Goal: Information Seeking & Learning: Learn about a topic

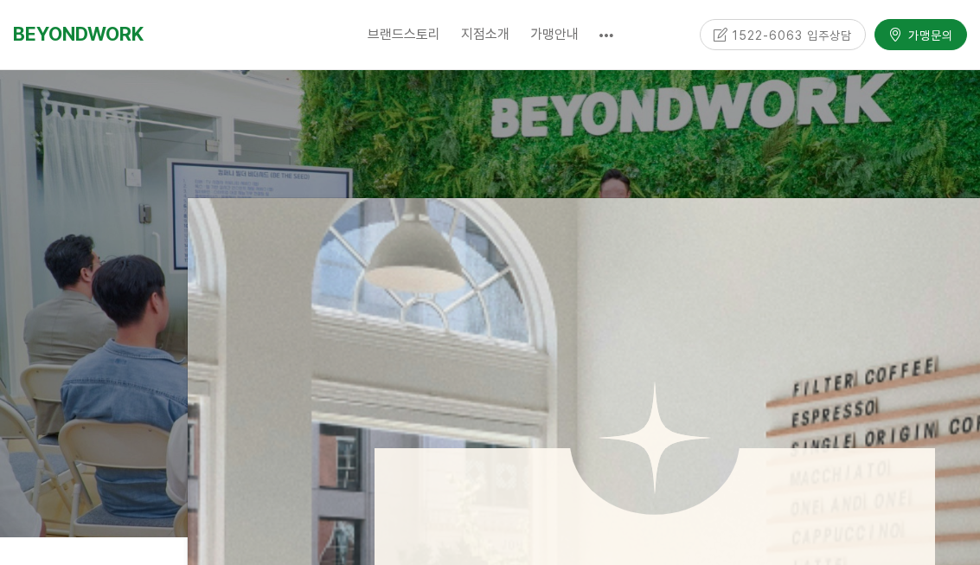
click at [499, 139] on span "분당서현점" at bounding box center [502, 138] width 48 height 13
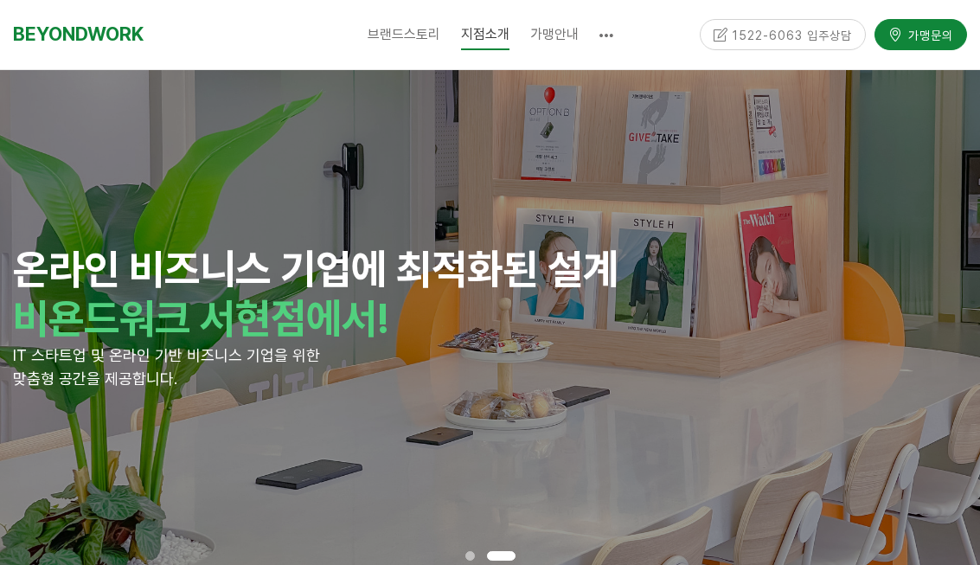
click at [530, 110] on span "비상주사무실" at bounding box center [531, 105] width 57 height 13
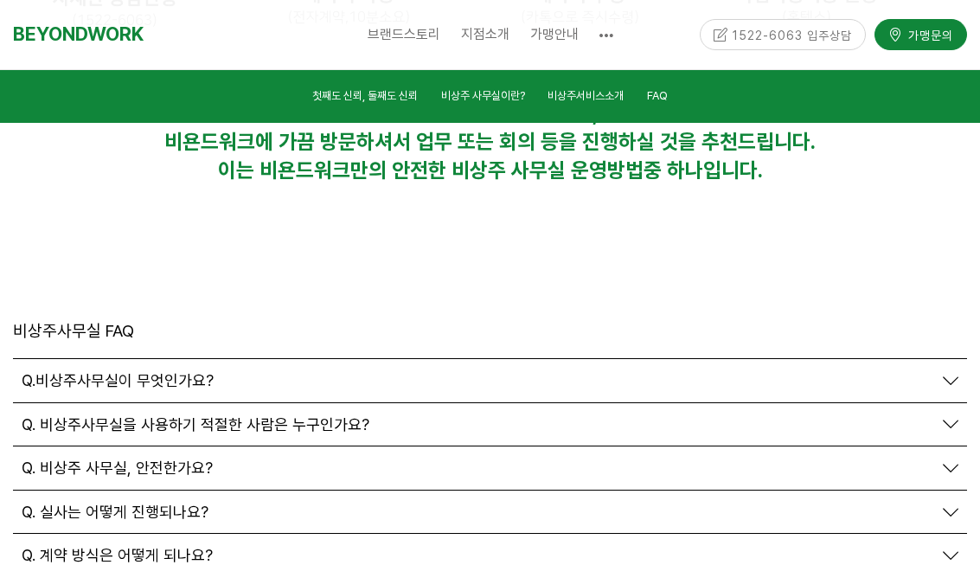
scroll to position [5891, 0]
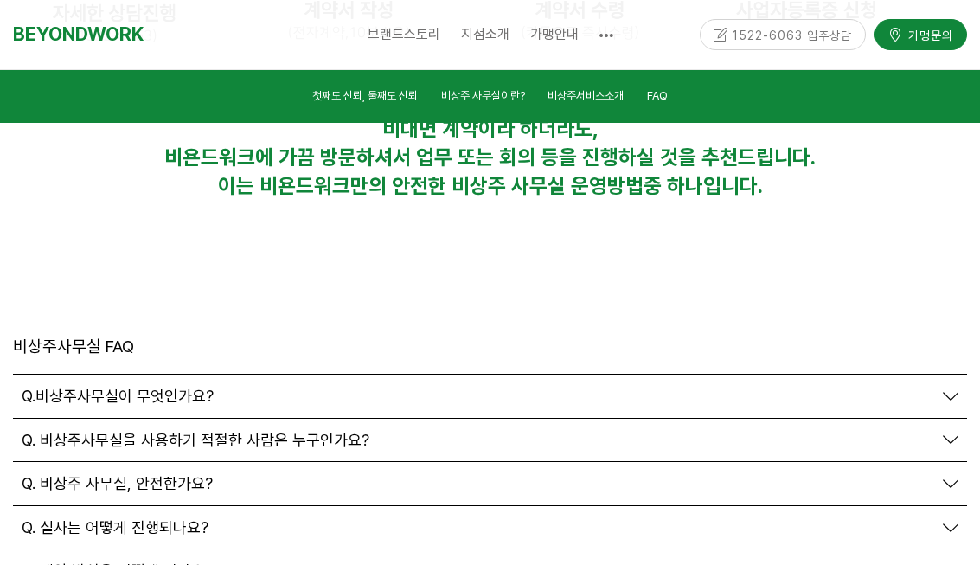
click at [943, 388] on icon at bounding box center [951, 396] width 16 height 16
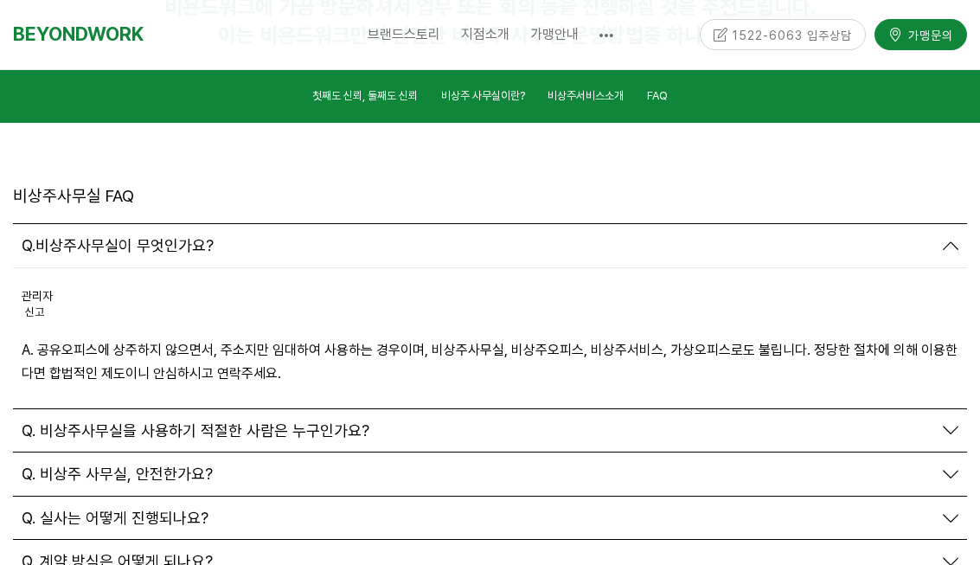
scroll to position [6100, 0]
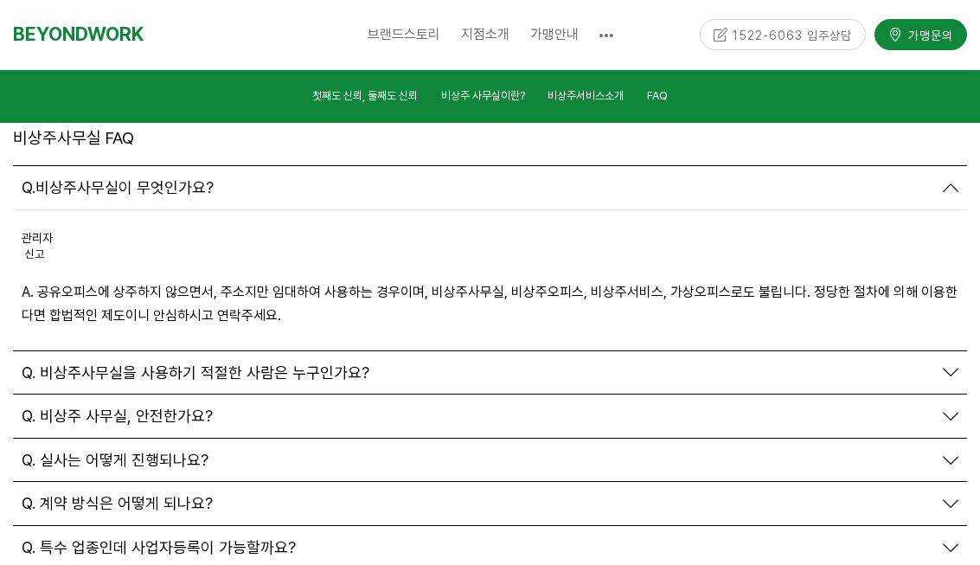
click at [964, 439] on div "Q. 실사는 어떻게 진행되나요?" at bounding box center [490, 460] width 954 height 43
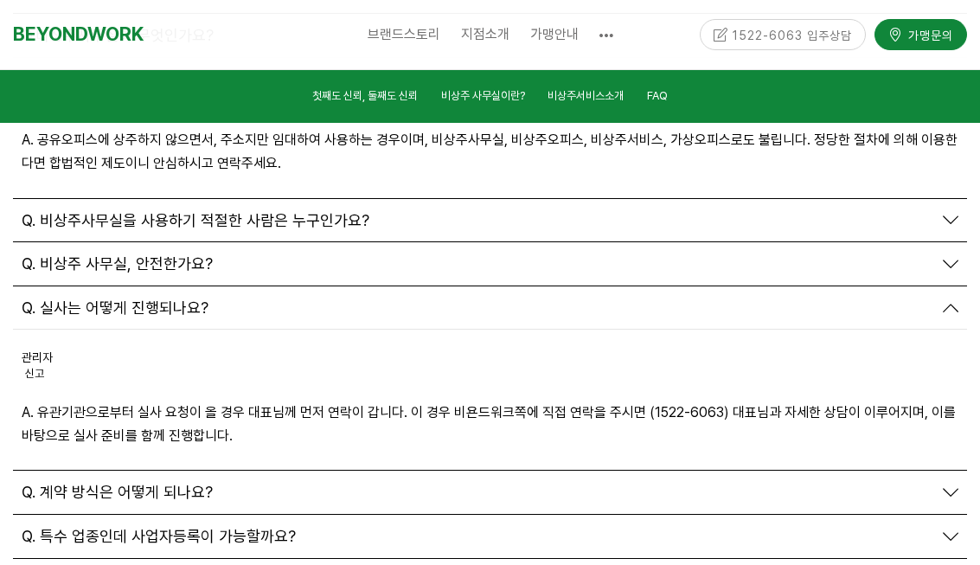
scroll to position [6263, 0]
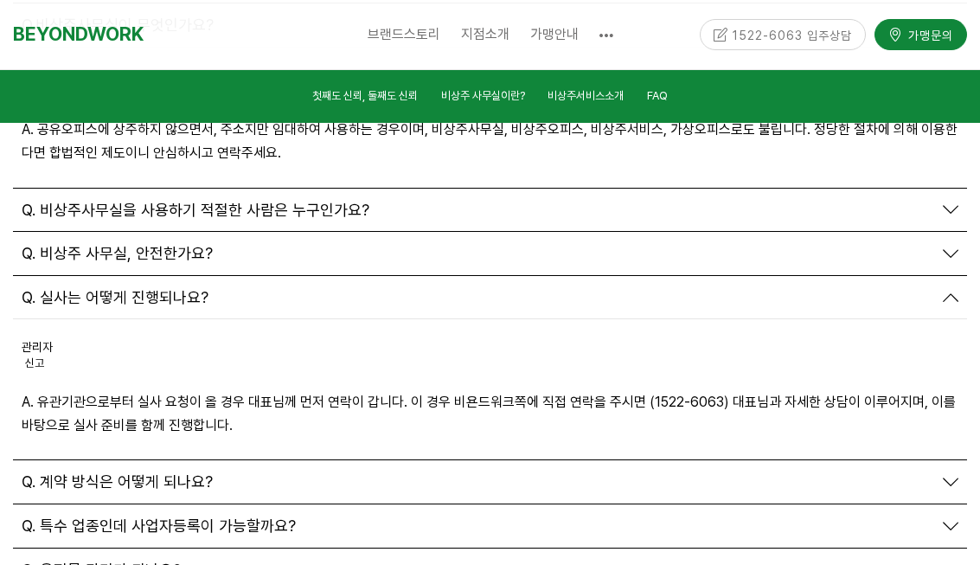
click at [950, 474] on icon at bounding box center [951, 482] width 16 height 16
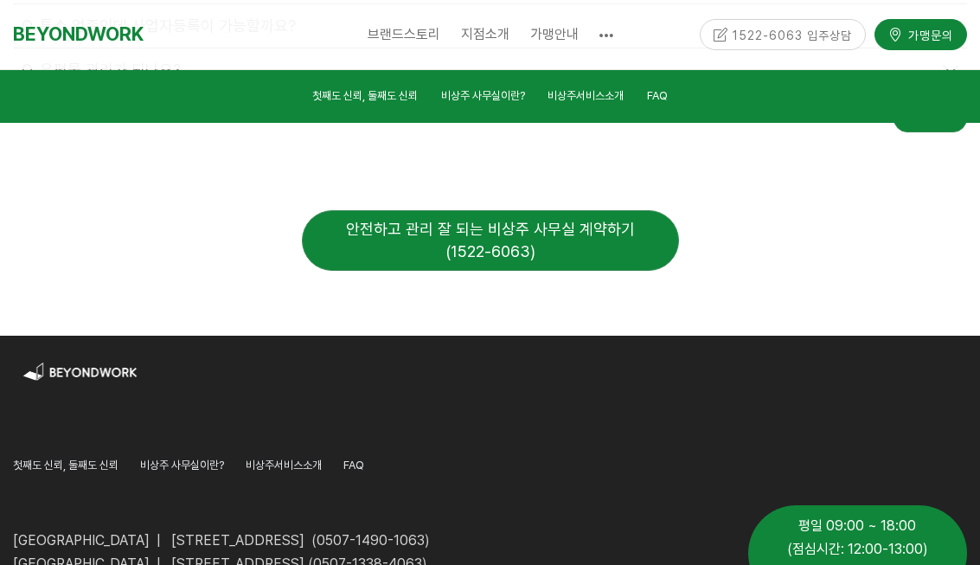
scroll to position [6901, 0]
